Goal: Task Accomplishment & Management: Use online tool/utility

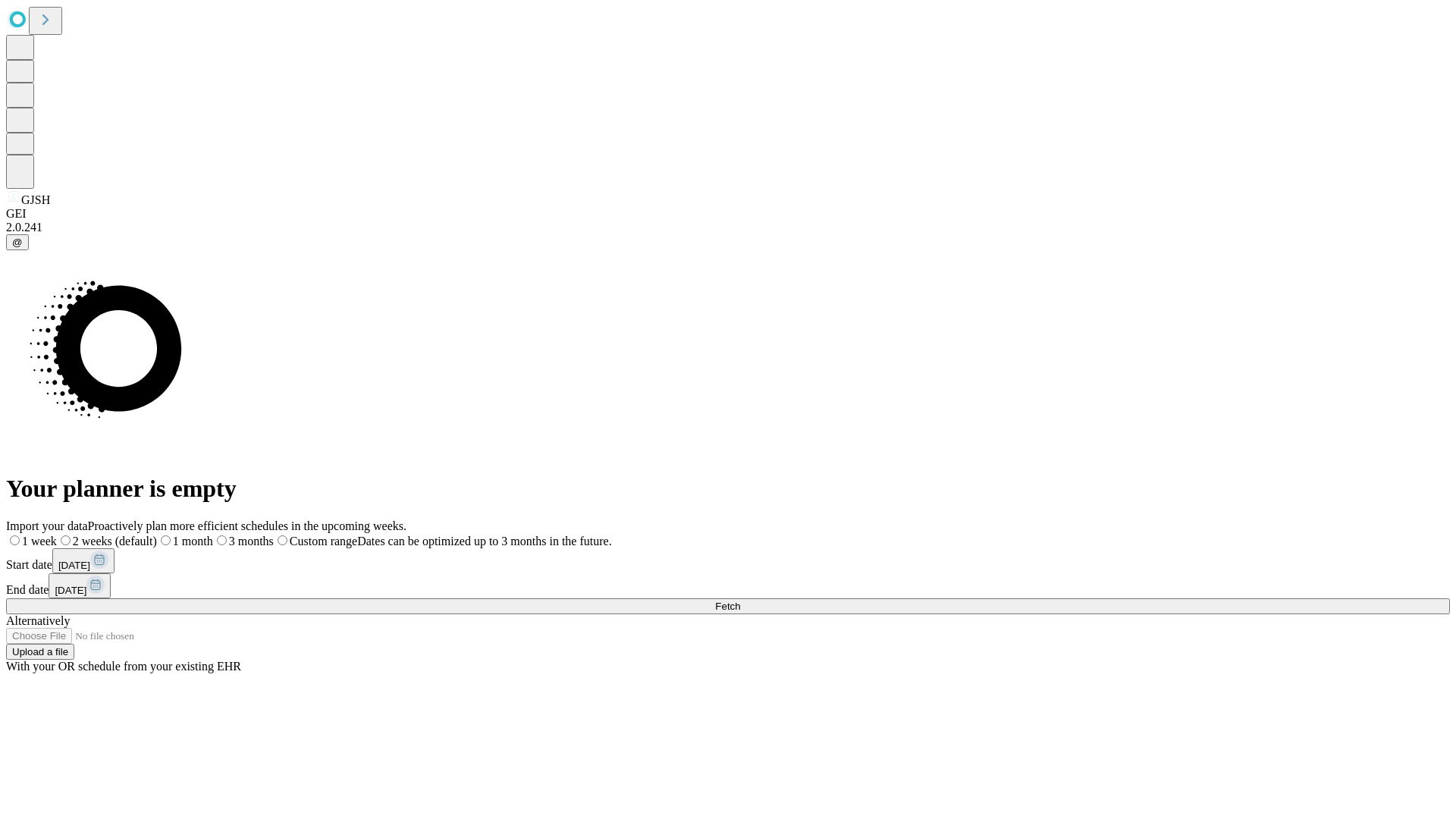
click at [740, 601] on span "Fetch" at bounding box center [728, 606] width 25 height 11
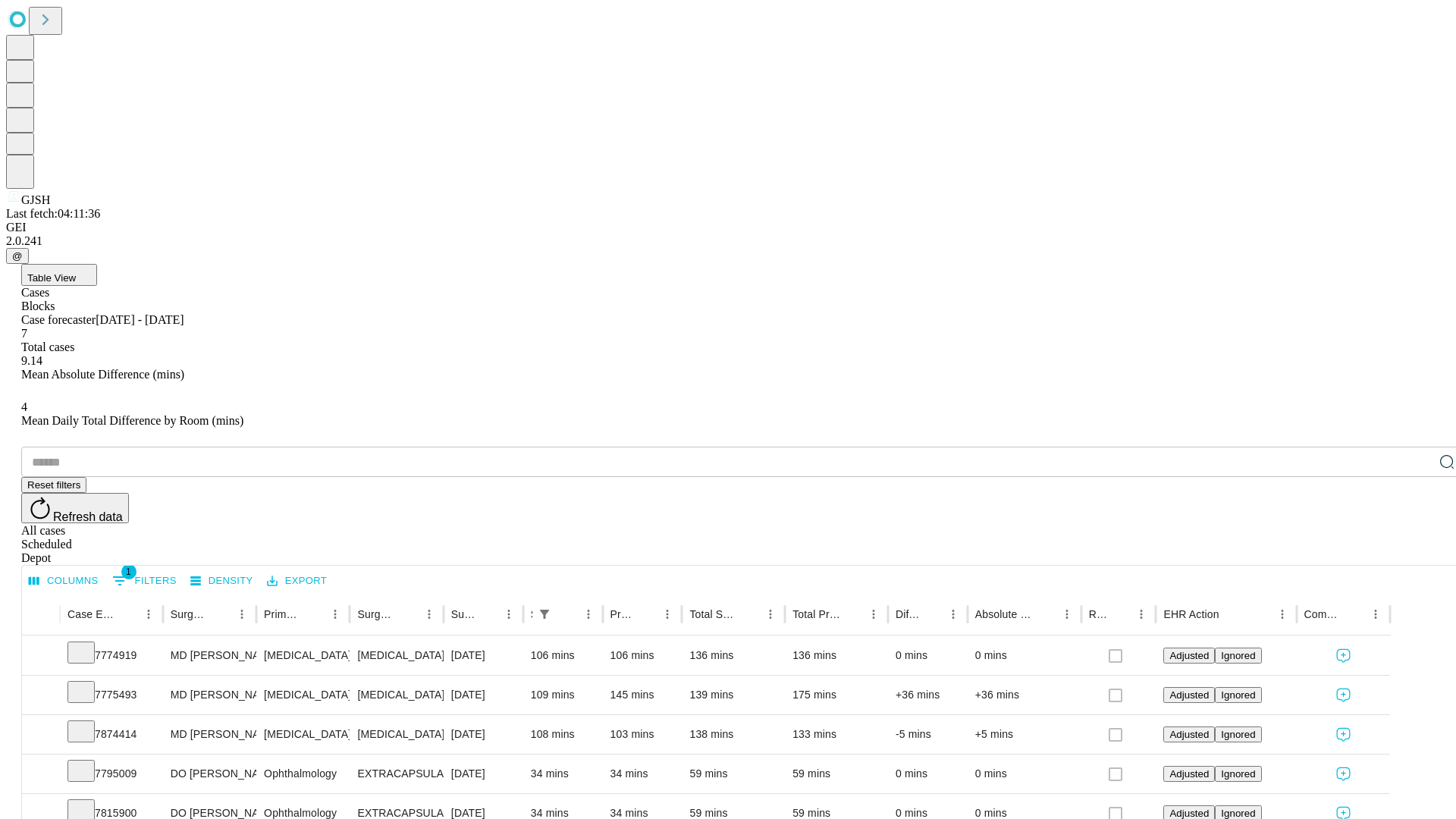
click at [1358, 538] on div "Scheduled" at bounding box center [743, 545] width 1444 height 14
